Goal: Information Seeking & Learning: Understand process/instructions

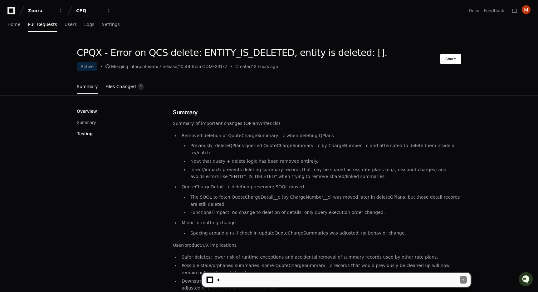
click at [128, 93] on link "Files Changed 1" at bounding box center [125, 86] width 38 height 17
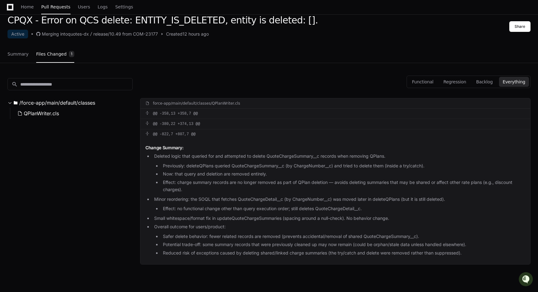
scroll to position [35, 0]
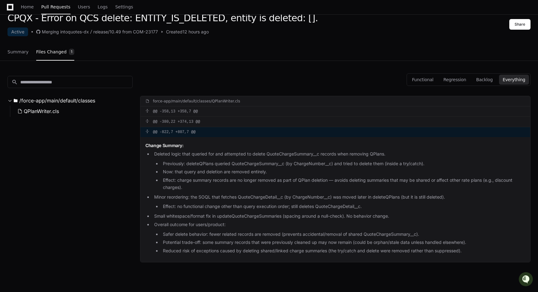
click at [195, 134] on div "@@ -822,7 +807,7 @@" at bounding box center [336, 132] width 390 height 10
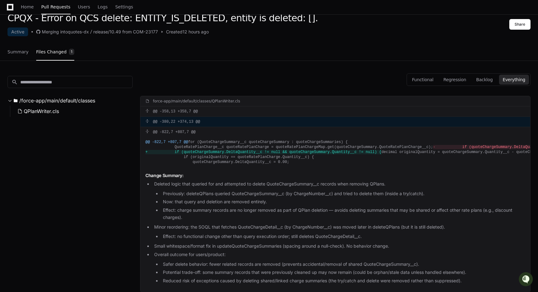
click at [212, 122] on div "@@ -380,22 +374,13 @@" at bounding box center [336, 122] width 390 height 10
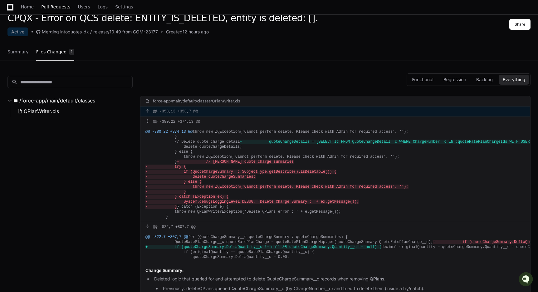
click at [209, 116] on div "@@ -358,13 +358,7 @@" at bounding box center [336, 111] width 390 height 10
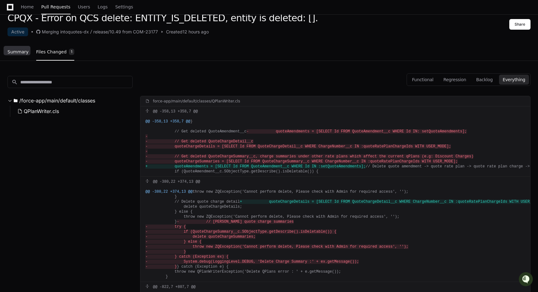
click at [25, 57] on link "Summary" at bounding box center [17, 52] width 21 height 14
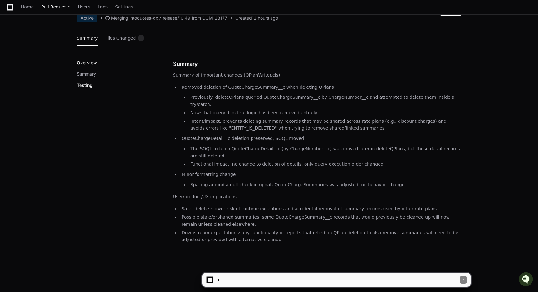
scroll to position [51, 0]
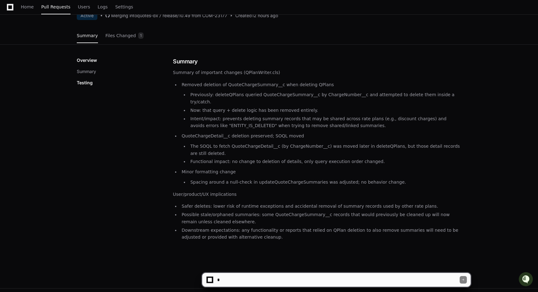
click at [287, 158] on ul "Removed deletion of QuoteChargeSummary__c when deleting QPlans Previously: dele…" at bounding box center [317, 133] width 289 height 105
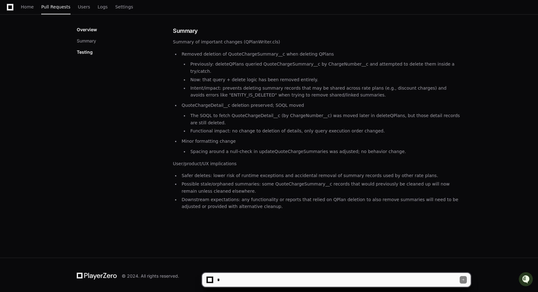
scroll to position [84, 0]
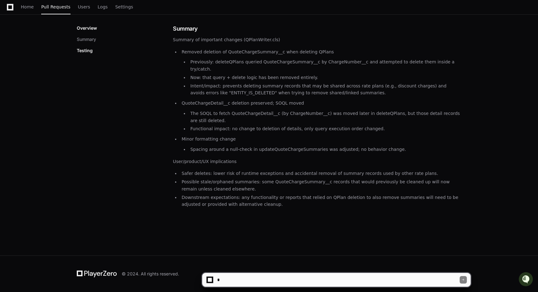
click at [233, 275] on textarea at bounding box center [338, 280] width 244 height 14
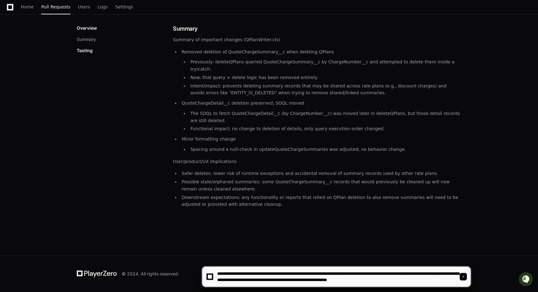
click at [322, 280] on textarea at bounding box center [338, 277] width 244 height 20
type textarea "**********"
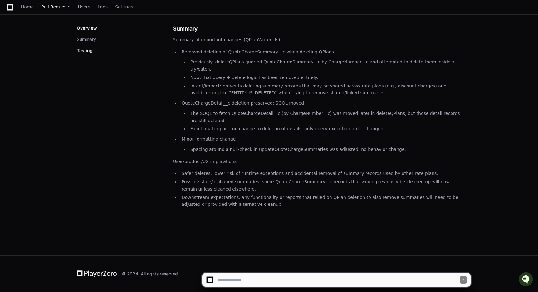
scroll to position [0, 0]
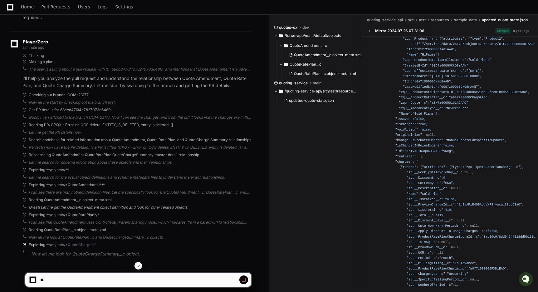
scroll to position [145, 0]
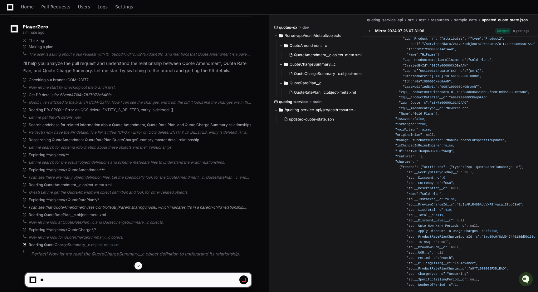
click at [166, 209] on div "I can see that QuoteAmendment uses ControlledByParent sharing model, which indi…" at bounding box center [140, 207] width 223 height 5
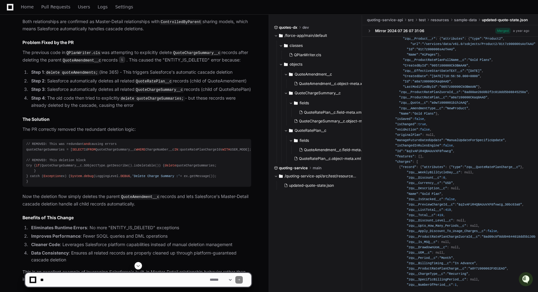
scroll to position [587, 0]
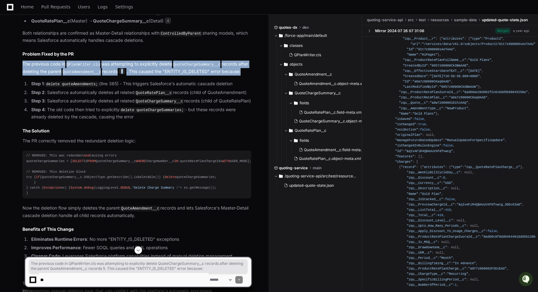
drag, startPoint x: 22, startPoint y: 62, endPoint x: 92, endPoint y: 76, distance: 72.1
click at [92, 76] on div "CPQX - Error on QCS delete: ENTITY_IS_DELETED, entity is deleted: []. Active 12…" at bounding box center [130, 107] width 241 height 375
copy p "The previous code in QPlanWriter.cls was attempting to explicitly delete QuoteC…"
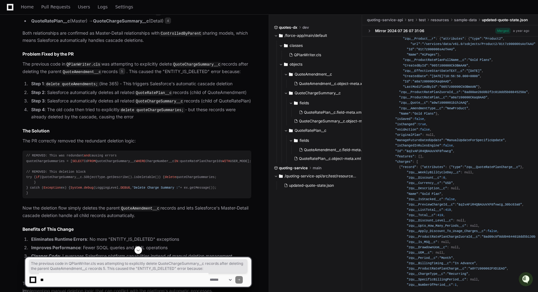
click at [68, 87] on li "Step 1 : delete quoteAmendments; (line 365) - This triggers Salesforce's automa…" at bounding box center [140, 83] width 222 height 7
drag, startPoint x: 23, startPoint y: 64, endPoint x: 141, endPoint y: 128, distance: 134.7
click at [141, 128] on article "You are absolutely correct in your assessment. The pull request 1 demonstrates …" at bounding box center [136, 130] width 229 height 328
copy article "The previous code in QPlanWriter.cls was attempting to explicitly delete QuoteC…"
click at [157, 95] on li "Step 2 : Salesforce automatically deletes all related QuoteRatePlan__c records …" at bounding box center [140, 92] width 222 height 7
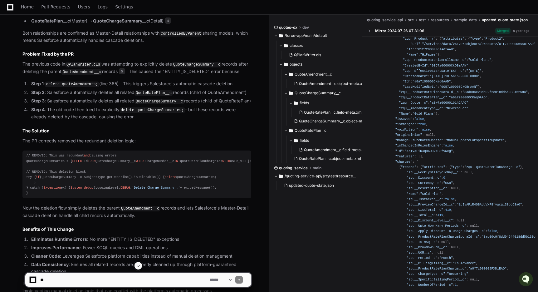
scroll to position [668, 0]
